Goal: Download file/media

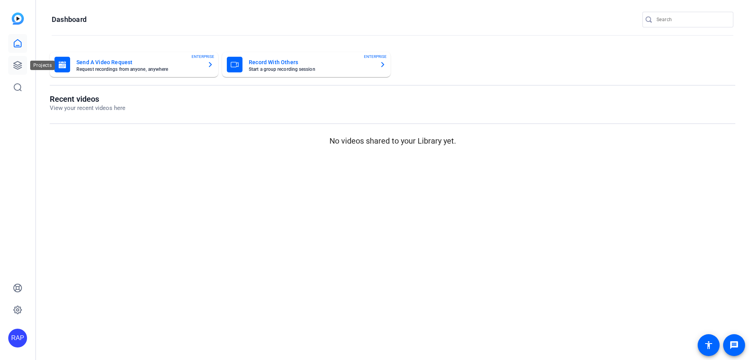
click at [18, 65] on icon at bounding box center [17, 65] width 9 height 9
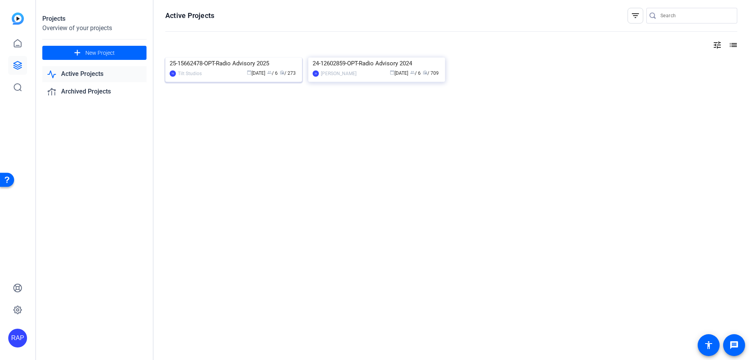
click at [201, 58] on img at bounding box center [233, 58] width 137 height 0
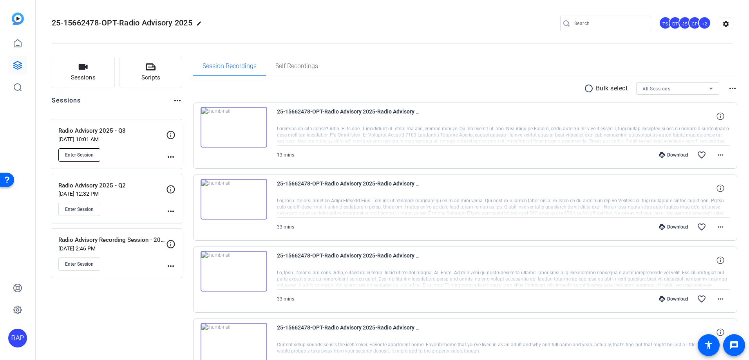
click at [88, 159] on button "Enter Session" at bounding box center [79, 154] width 42 height 13
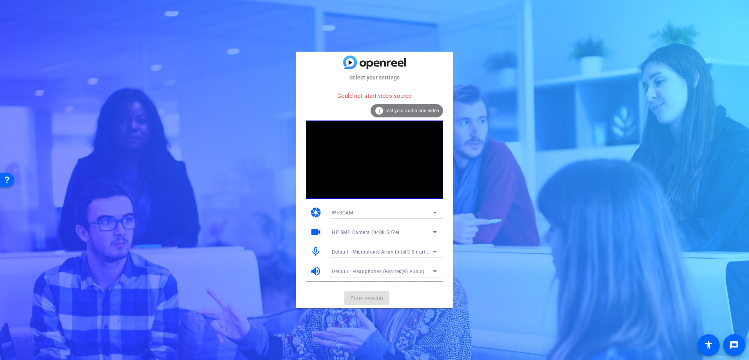
click at [354, 215] on div "WEBCAM" at bounding box center [382, 213] width 101 height 10
click at [382, 112] on div at bounding box center [374, 180] width 749 height 360
click at [382, 301] on mat-card-actions "Enter session" at bounding box center [374, 298] width 157 height 20
click at [365, 214] on div "WEBCAM" at bounding box center [382, 213] width 101 height 10
click at [358, 242] on mat-option "DESKTOP" at bounding box center [383, 241] width 117 height 13
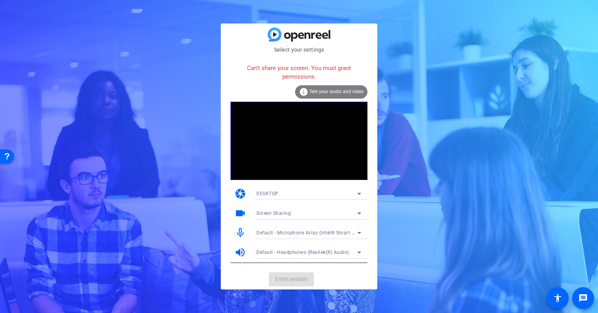
click at [312, 92] on span "Test your audio and video" at bounding box center [336, 91] width 54 height 5
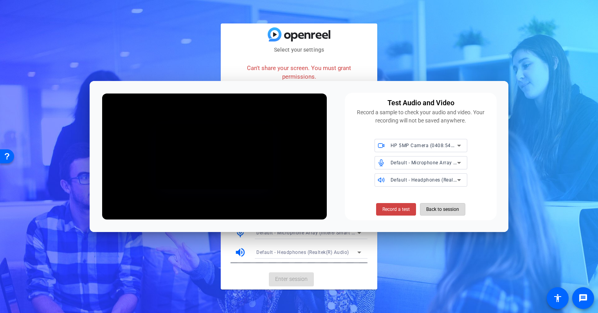
click at [434, 211] on span "Back to session" at bounding box center [442, 209] width 33 height 15
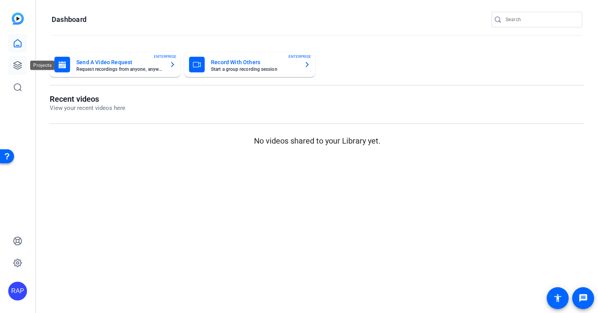
click at [22, 67] on icon at bounding box center [17, 65] width 9 height 9
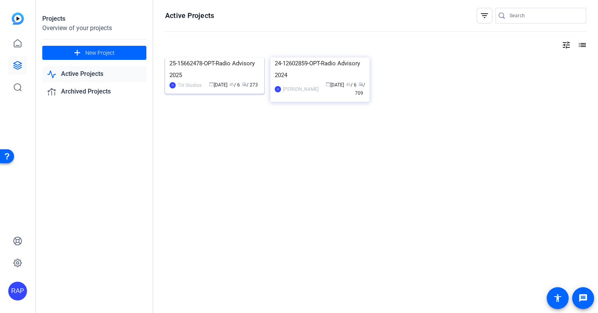
click at [204, 58] on img at bounding box center [214, 58] width 99 height 0
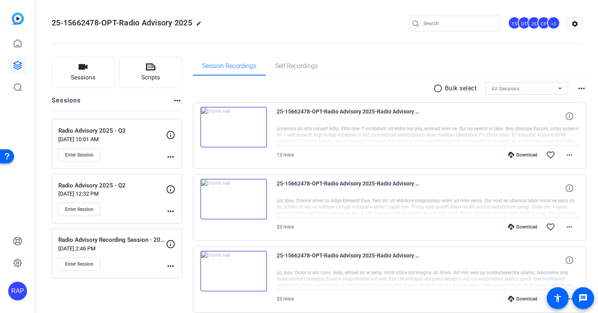
click at [103, 152] on div "Enter Session" at bounding box center [112, 154] width 108 height 13
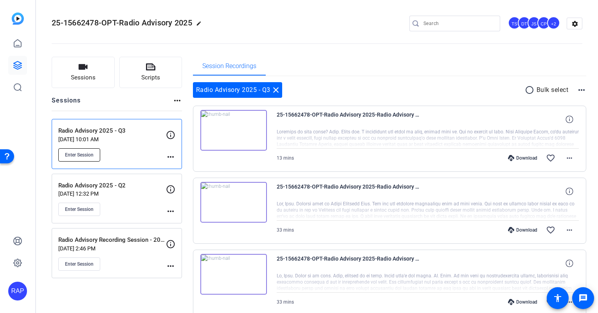
click at [74, 160] on button "Enter Session" at bounding box center [79, 154] width 42 height 13
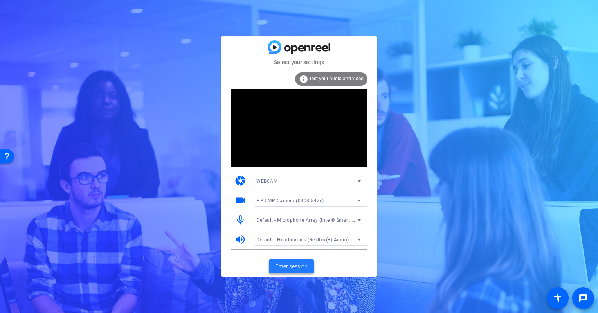
click at [296, 272] on span at bounding box center [291, 266] width 45 height 19
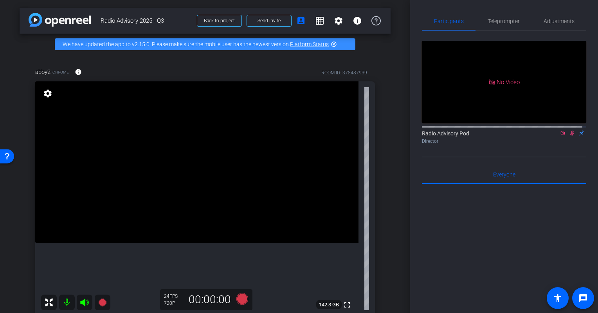
click at [489, 252] on div at bounding box center [504, 281] width 164 height 194
click at [569, 137] on mat-icon at bounding box center [572, 133] width 9 height 7
click at [560, 136] on icon at bounding box center [563, 132] width 6 height 5
drag, startPoint x: 434, startPoint y: 252, endPoint x: 401, endPoint y: 253, distance: 32.9
click at [432, 252] on div at bounding box center [504, 281] width 164 height 194
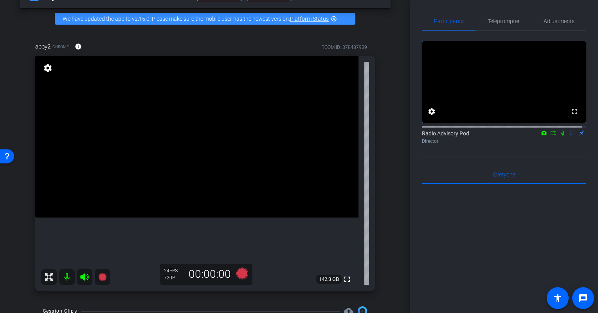
scroll to position [39, 0]
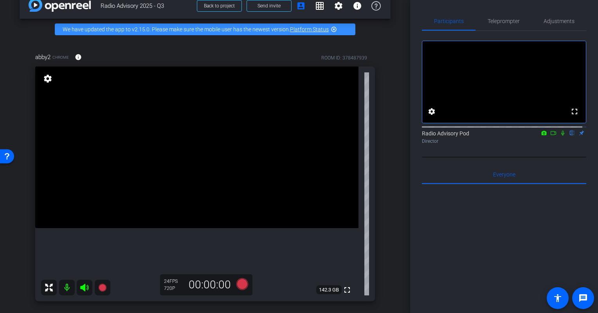
scroll to position [0, 0]
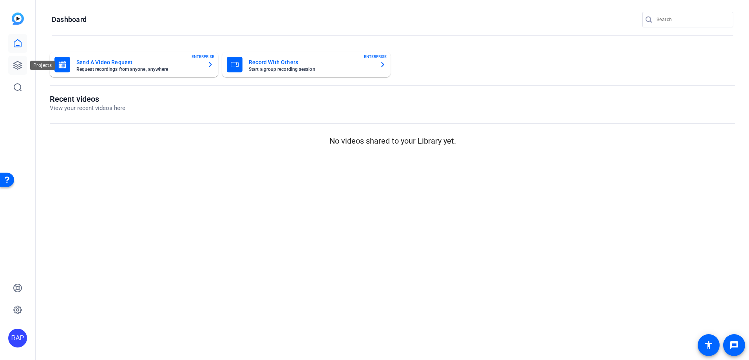
click at [20, 60] on link at bounding box center [17, 65] width 19 height 19
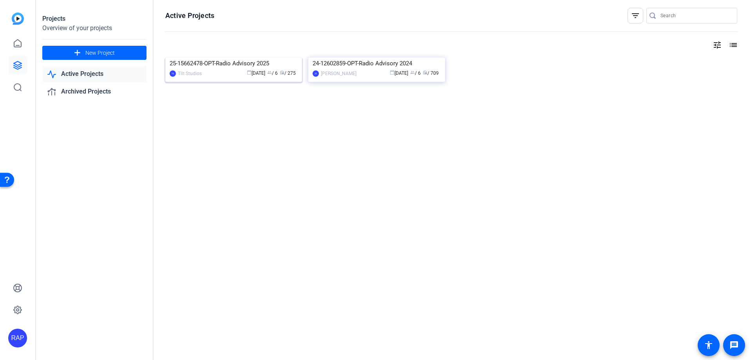
click at [242, 58] on img at bounding box center [233, 58] width 137 height 0
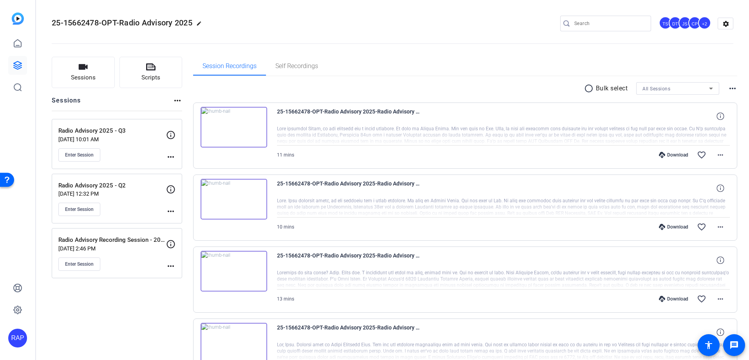
click at [566, 153] on div "Download" at bounding box center [673, 155] width 37 height 6
click at [566, 157] on span at bounding box center [720, 155] width 19 height 19
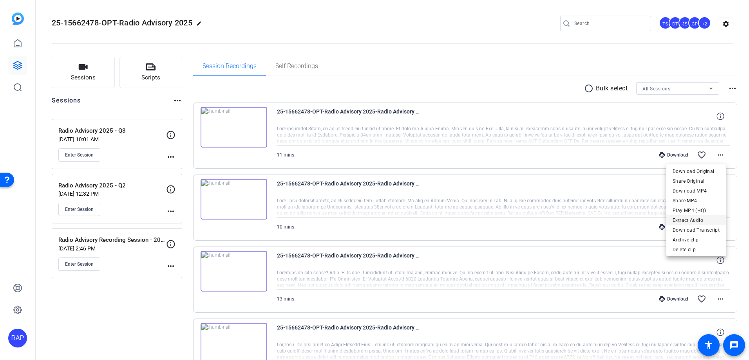
click at [566, 219] on span "Extract Audio" at bounding box center [695, 220] width 47 height 9
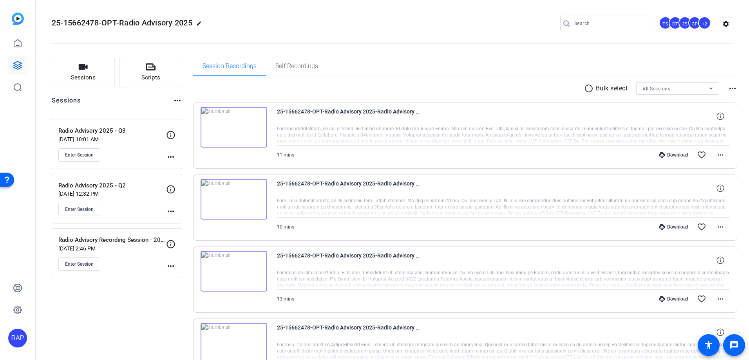
click at [329, 38] on openreel-divider-bar at bounding box center [392, 41] width 681 height 24
click at [566, 159] on mat-icon "more_horiz" at bounding box center [719, 154] width 9 height 9
click at [712, 161] on span at bounding box center [720, 155] width 19 height 19
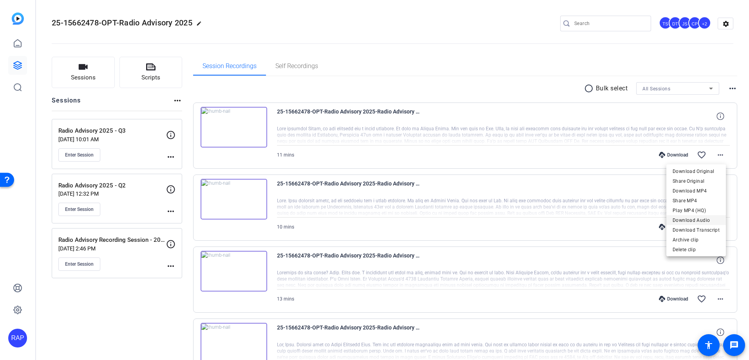
click at [703, 217] on span "Download Audio" at bounding box center [695, 220] width 47 height 9
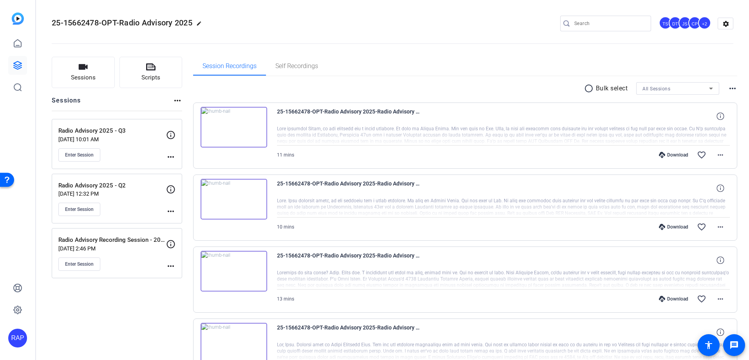
click at [380, 64] on div "Session Recordings Self Recordings" at bounding box center [465, 66] width 544 height 19
click at [85, 156] on span "Enter Session" at bounding box center [79, 155] width 29 height 6
